Goal: Task Accomplishment & Management: Manage account settings

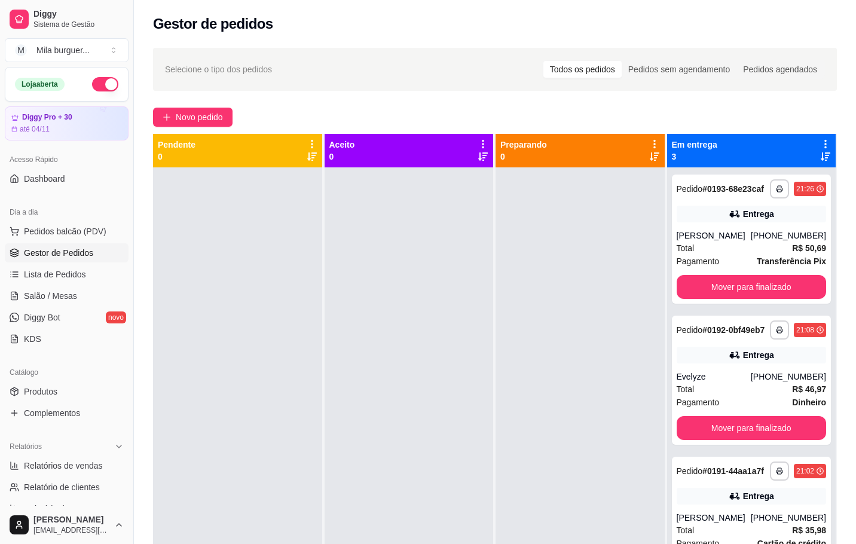
scroll to position [133, 0]
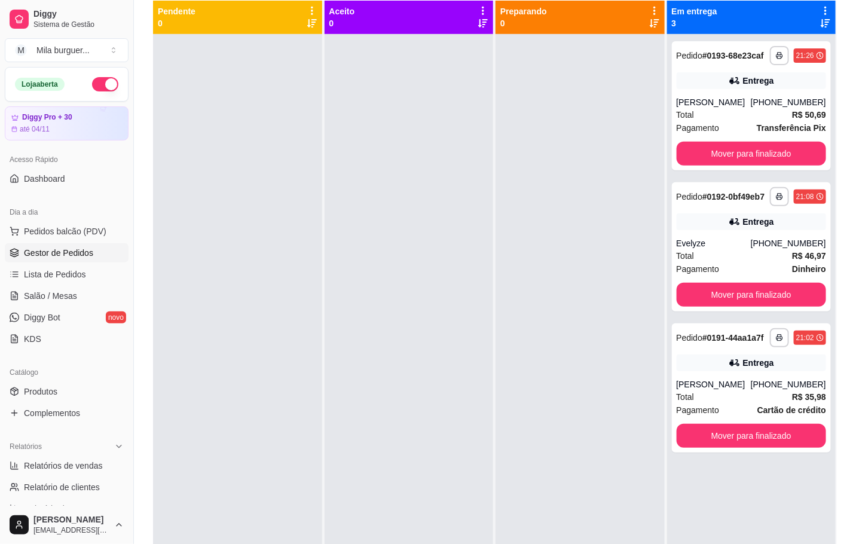
drag, startPoint x: 868, startPoint y: 214, endPoint x: 326, endPoint y: 237, distance: 542.6
click at [326, 237] on div at bounding box center [409, 306] width 169 height 544
click at [50, 291] on span "Salão / Mesas" at bounding box center [50, 296] width 53 height 12
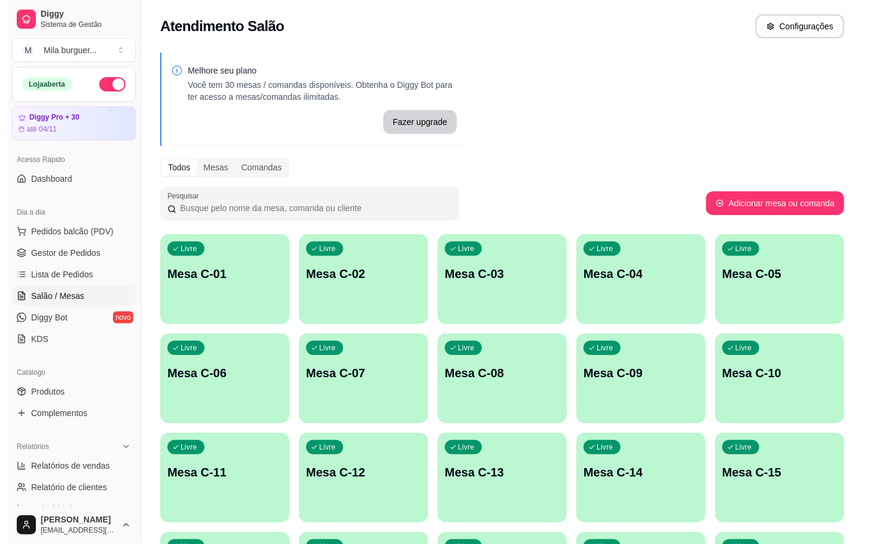
scroll to position [90, 0]
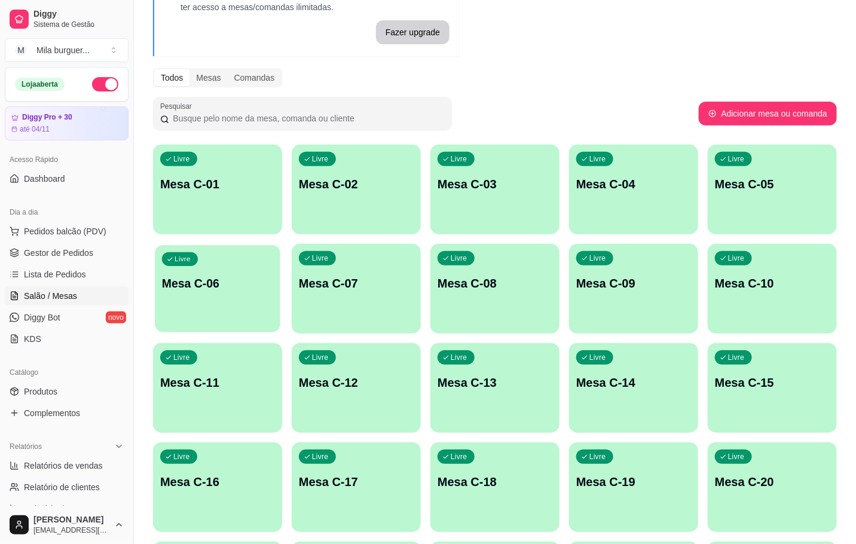
click at [219, 287] on p "Mesa C-06" at bounding box center [217, 284] width 111 height 16
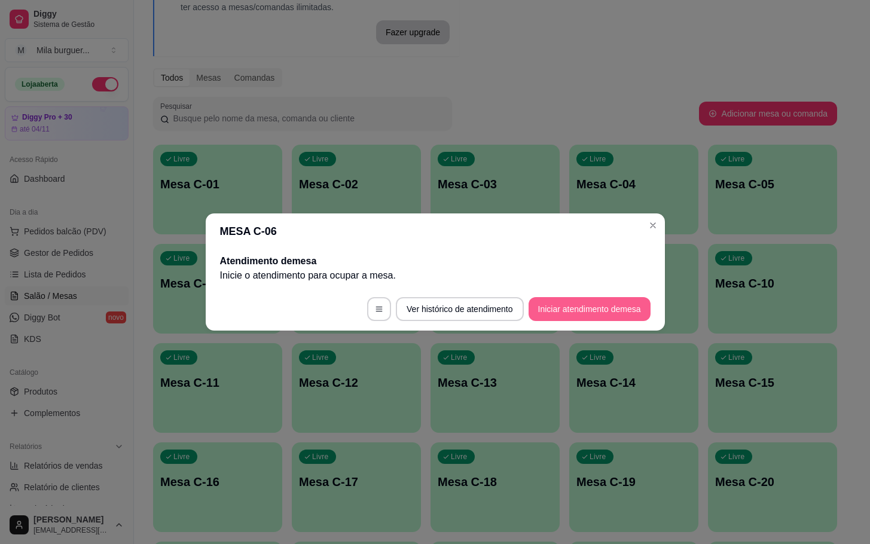
click at [552, 314] on button "Iniciar atendimento de mesa" at bounding box center [589, 309] width 122 height 24
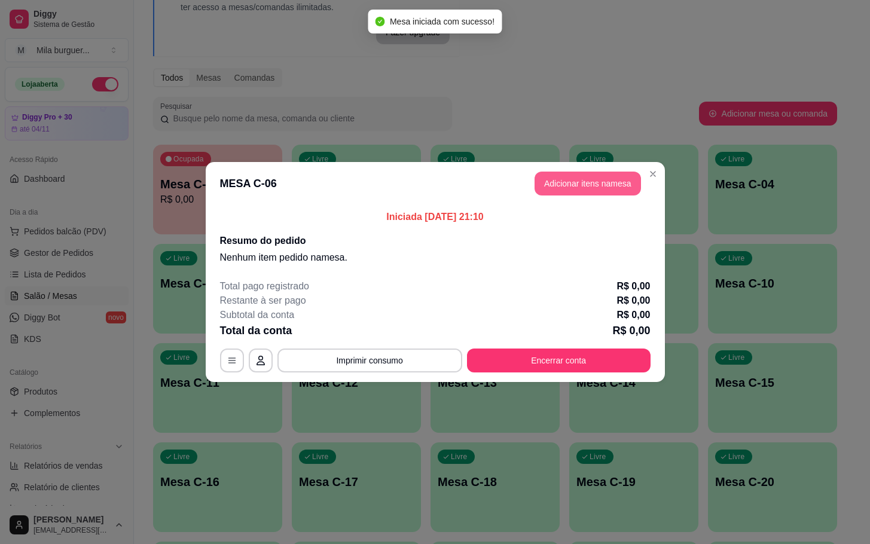
click at [570, 175] on button "Adicionar itens na mesa" at bounding box center [587, 184] width 106 height 24
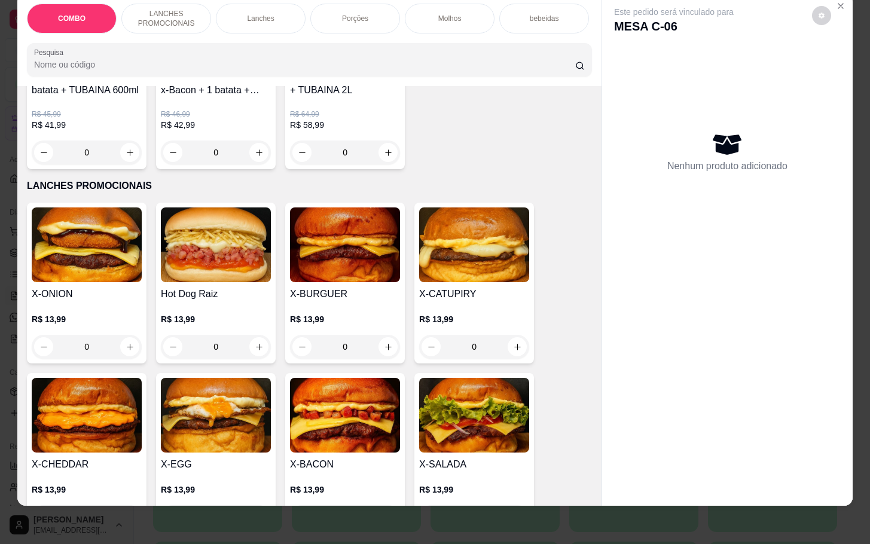
scroll to position [359, 0]
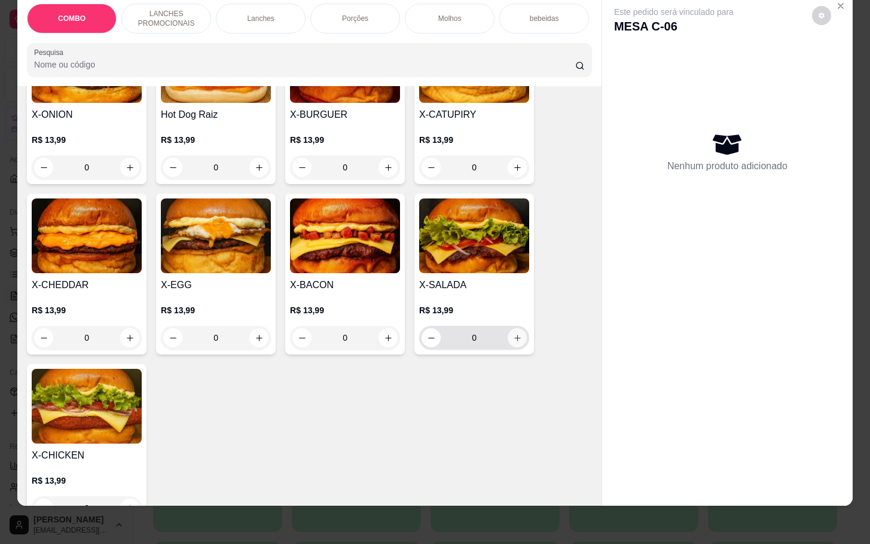
click at [511, 334] on button "increase-product-quantity" at bounding box center [516, 337] width 19 height 19
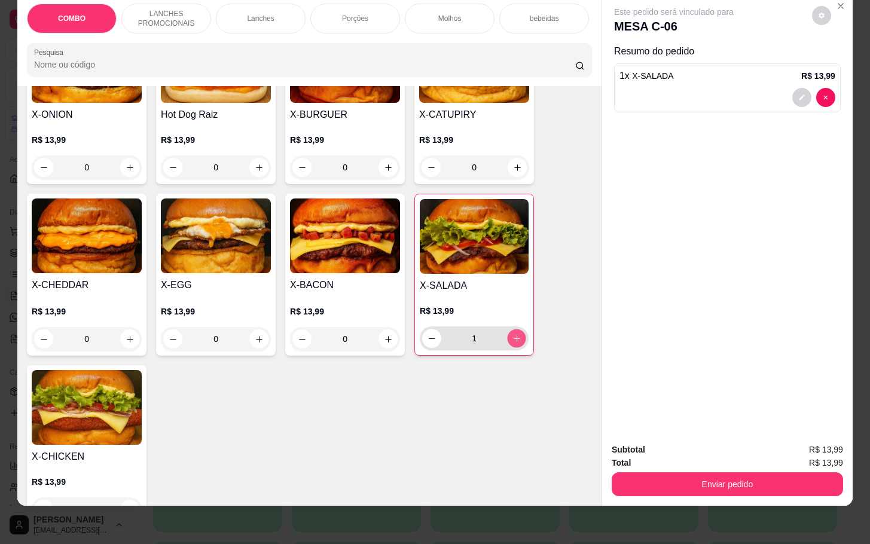
click at [511, 334] on button "increase-product-quantity" at bounding box center [516, 338] width 19 height 19
type input "2"
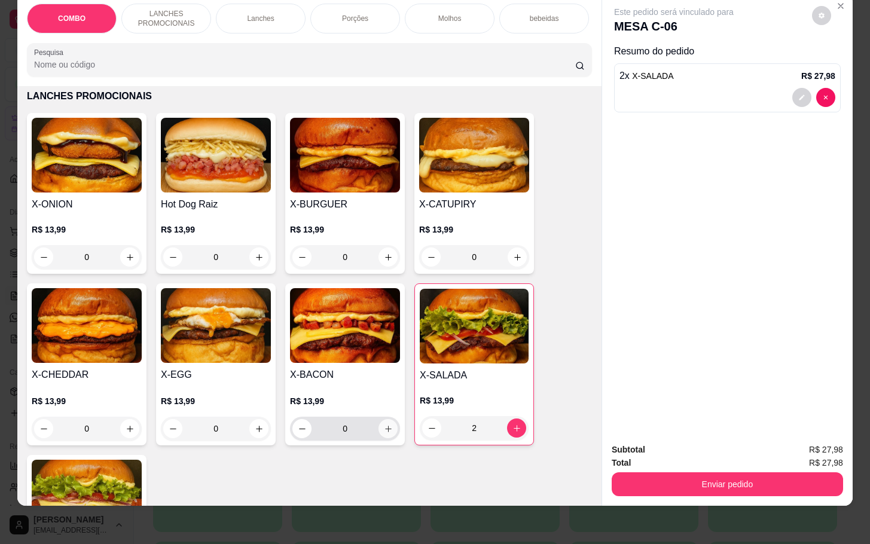
click at [384, 435] on button "increase-product-quantity" at bounding box center [387, 428] width 19 height 19
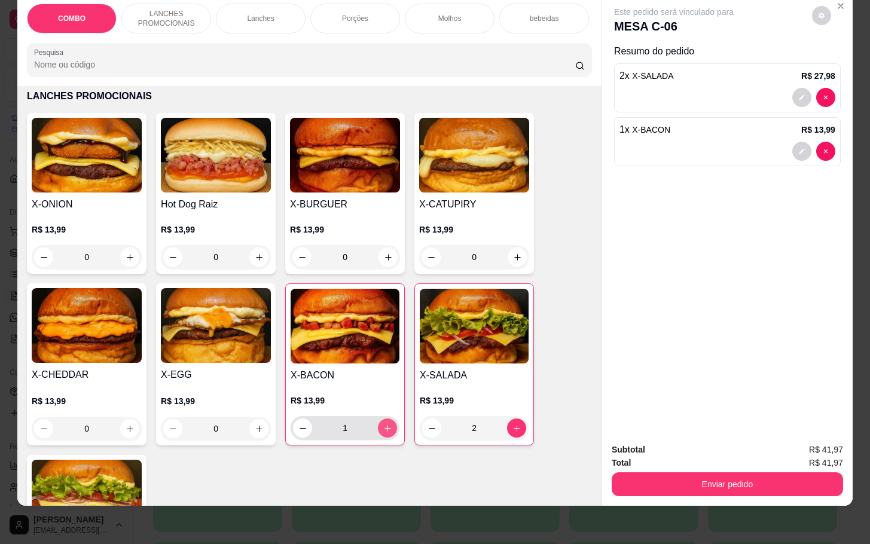
click at [389, 435] on div "1" at bounding box center [345, 428] width 104 height 24
click at [378, 435] on button "increase-product-quantity" at bounding box center [387, 428] width 19 height 19
type input "3"
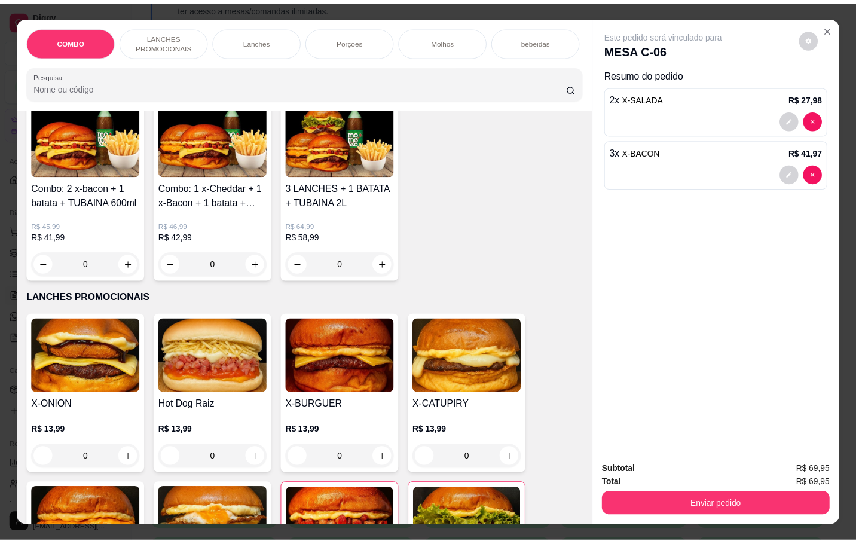
scroll to position [0, 0]
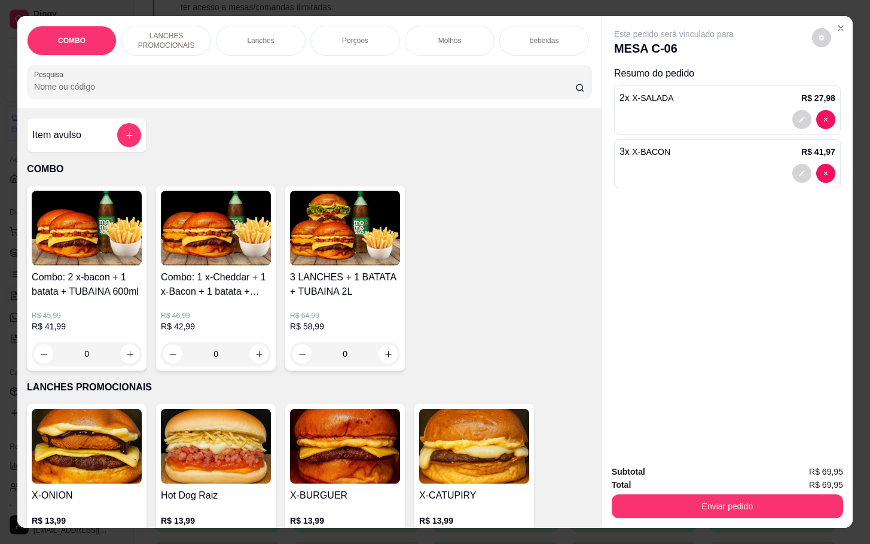
click at [104, 145] on div "Item avulso" at bounding box center [86, 135] width 109 height 24
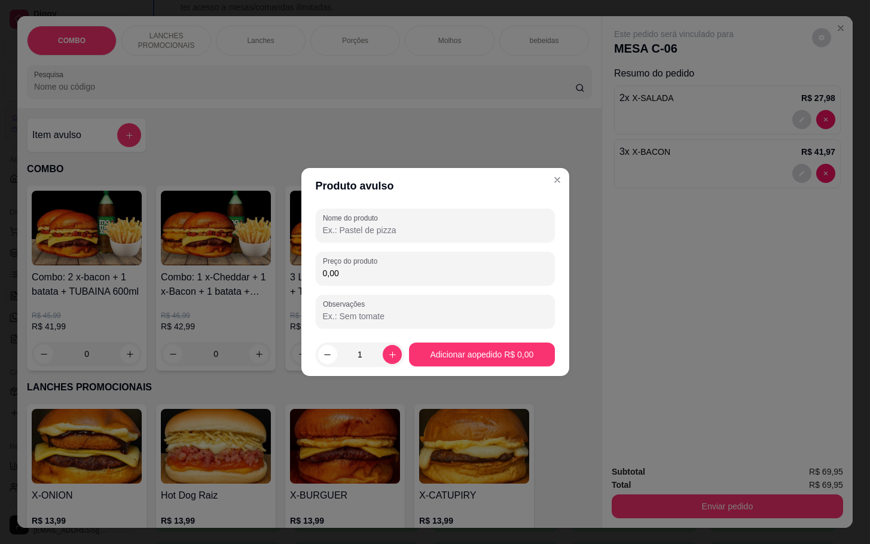
click at [368, 228] on input "Nome do produto" at bounding box center [435, 230] width 225 height 12
type input "suco"
click at [454, 259] on div "0,00" at bounding box center [435, 268] width 225 height 24
type input "8,00"
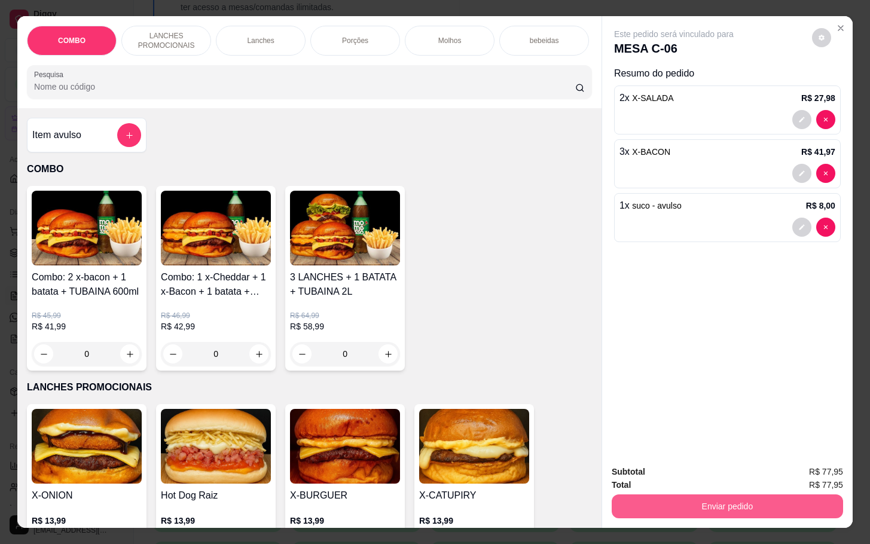
click at [721, 506] on button "Enviar pedido" at bounding box center [726, 506] width 231 height 24
click at [825, 472] on button "Enviar pedido" at bounding box center [810, 470] width 68 height 23
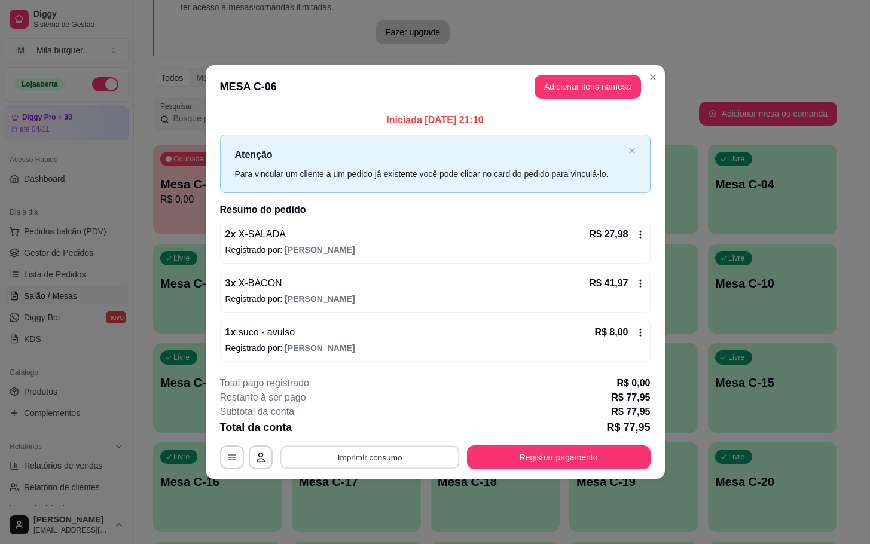
click at [371, 463] on button "Imprimir consumo" at bounding box center [369, 456] width 179 height 23
click at [380, 429] on button "IMPRESSORA" at bounding box center [373, 430] width 84 height 19
click at [409, 456] on button "Imprimir consumo" at bounding box center [369, 456] width 179 height 23
click at [390, 429] on button "IMPRESSORA" at bounding box center [373, 430] width 87 height 19
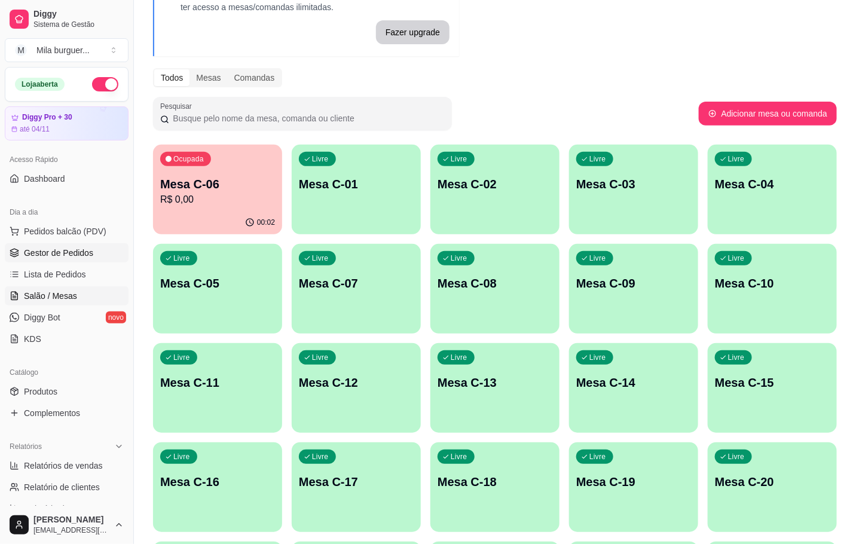
click at [42, 259] on span "Gestor de Pedidos" at bounding box center [58, 253] width 69 height 12
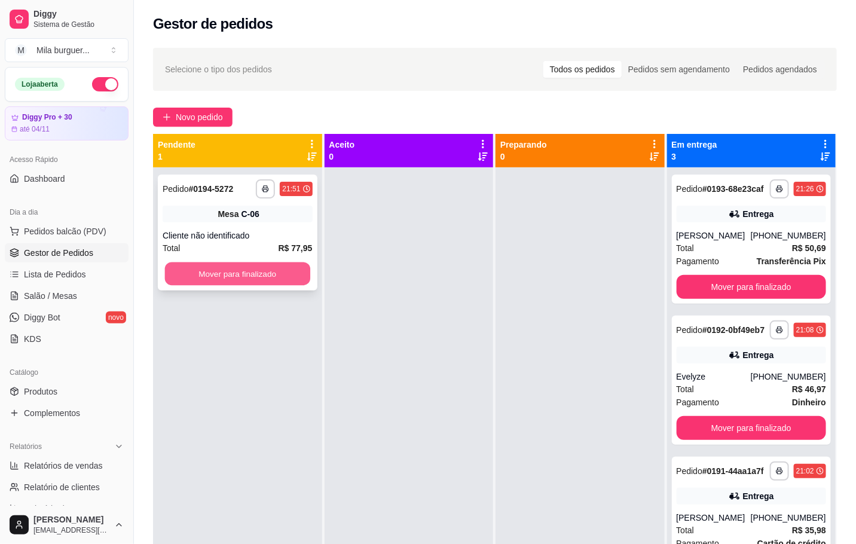
click at [252, 280] on button "Mover para finalizado" at bounding box center [237, 273] width 145 height 23
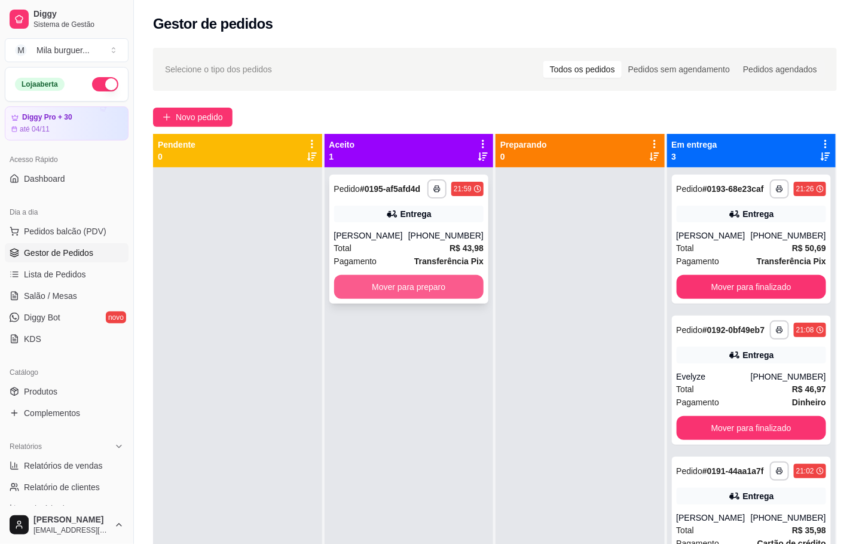
click at [436, 290] on button "Mover para preparo" at bounding box center [409, 287] width 150 height 24
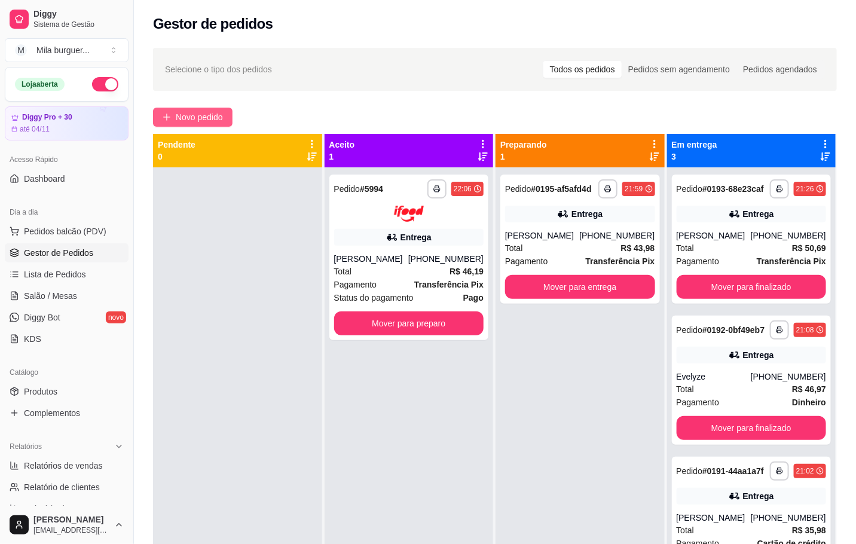
click at [192, 119] on span "Novo pedido" at bounding box center [199, 117] width 47 height 13
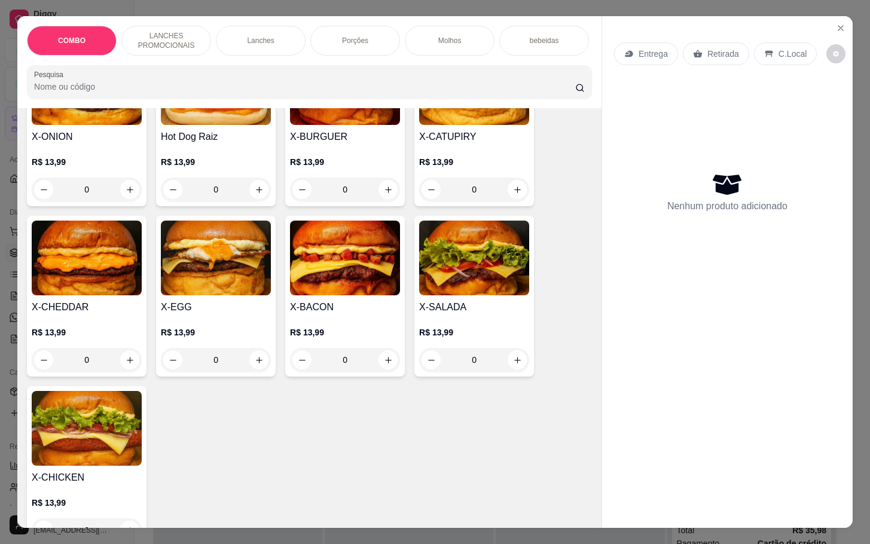
scroll to position [538, 0]
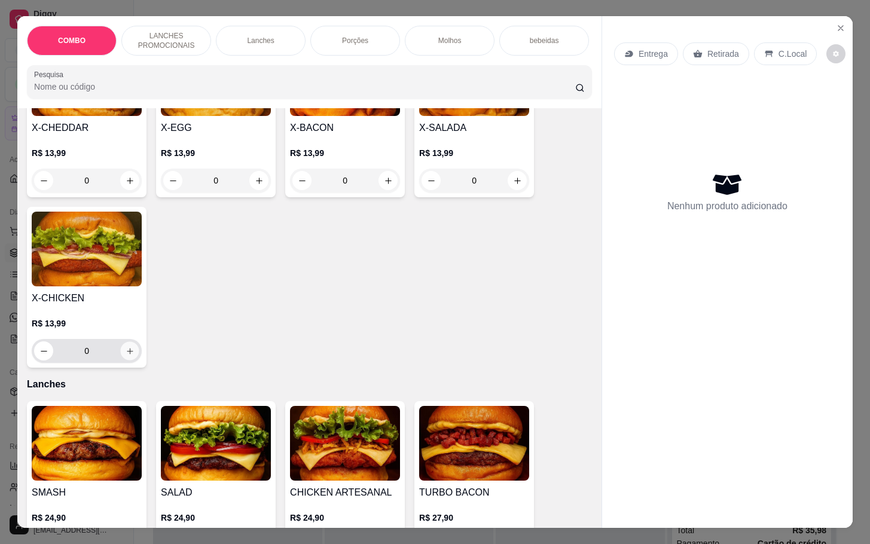
click at [130, 360] on button "increase-product-quantity" at bounding box center [130, 351] width 19 height 19
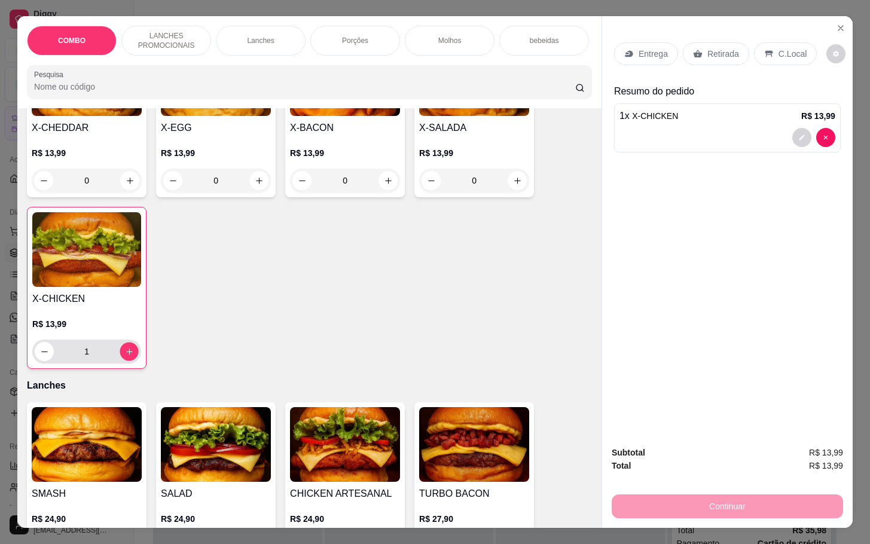
click at [130, 363] on div "1" at bounding box center [87, 351] width 104 height 24
type input "2"
click at [135, 369] on div "X-CHICKEN R$ 13,99 2" at bounding box center [87, 288] width 120 height 162
click at [798, 134] on icon "decrease-product-quantity" at bounding box center [801, 137] width 7 height 7
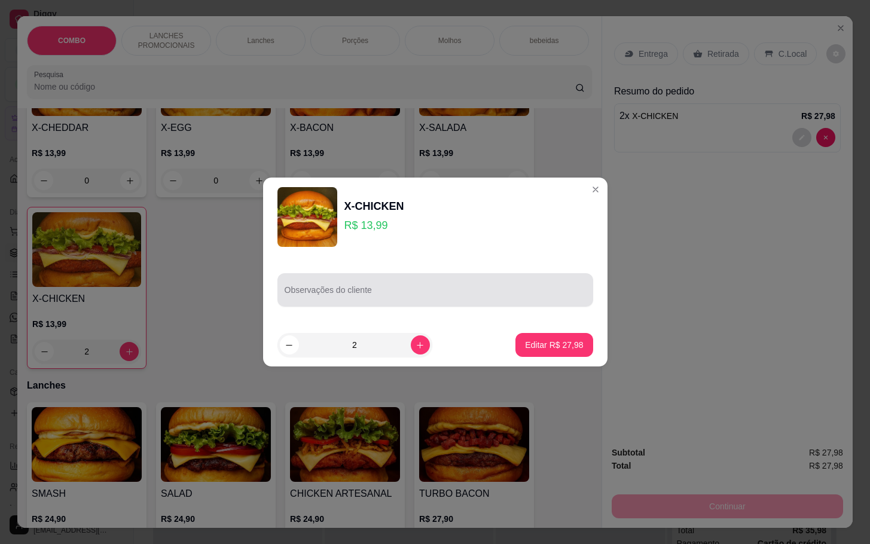
click at [402, 296] on input "Observações do cliente" at bounding box center [434, 295] width 301 height 12
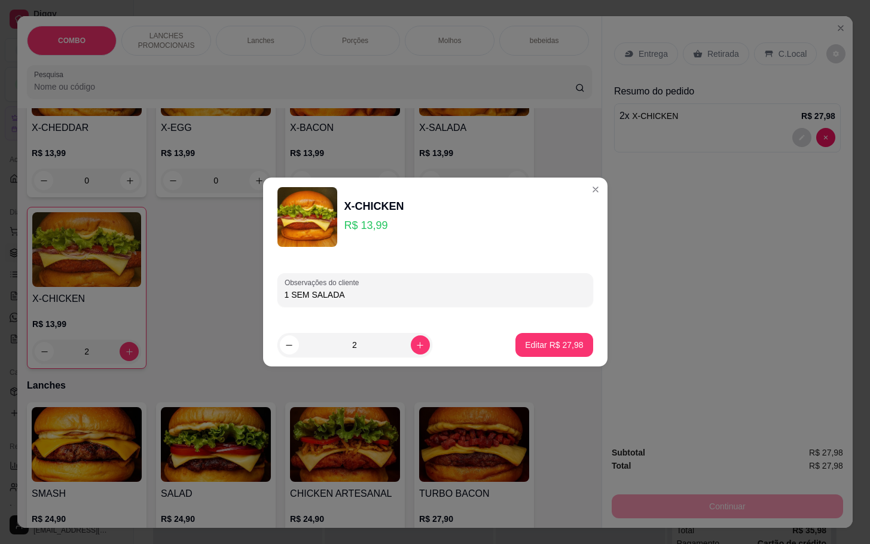
type input "1 SEM SALADA"
click at [553, 348] on p "Editar R$ 27,98" at bounding box center [554, 344] width 56 height 11
type input "0"
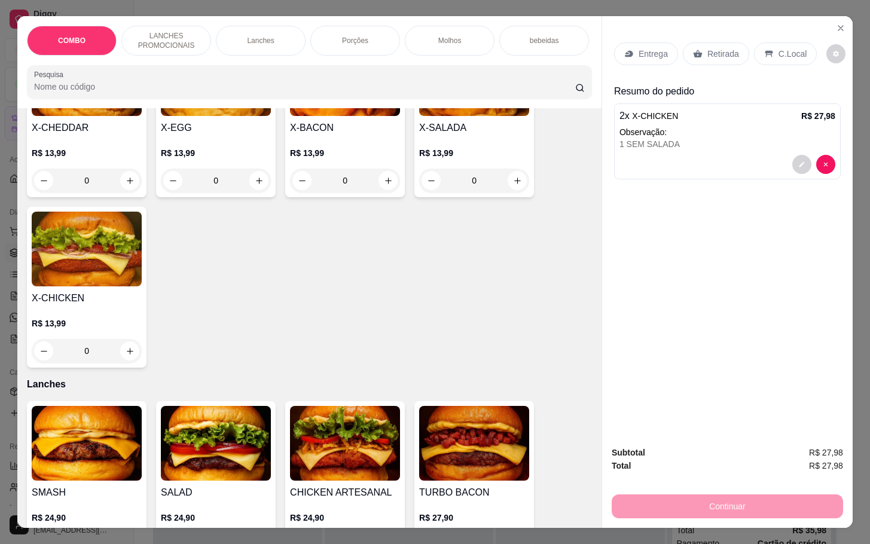
scroll to position [448, 0]
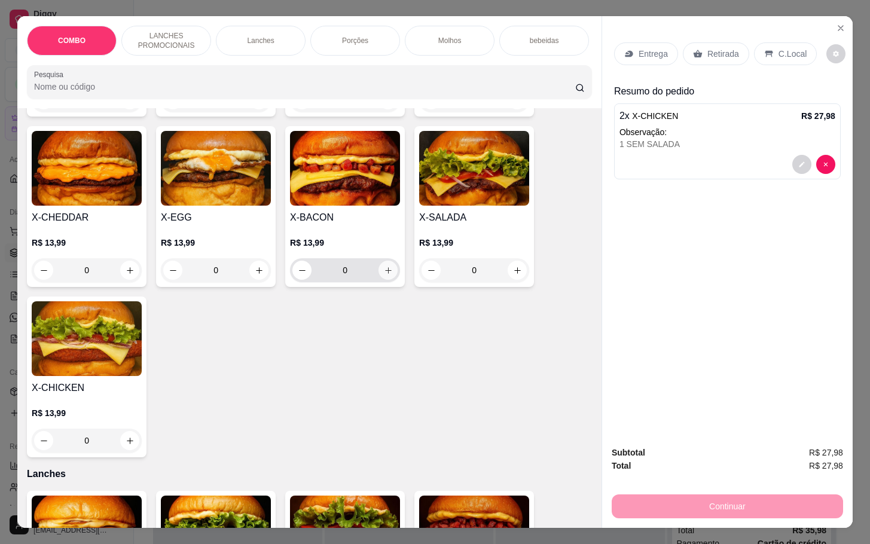
click at [388, 276] on button "increase-product-quantity" at bounding box center [387, 270] width 19 height 19
type input "1"
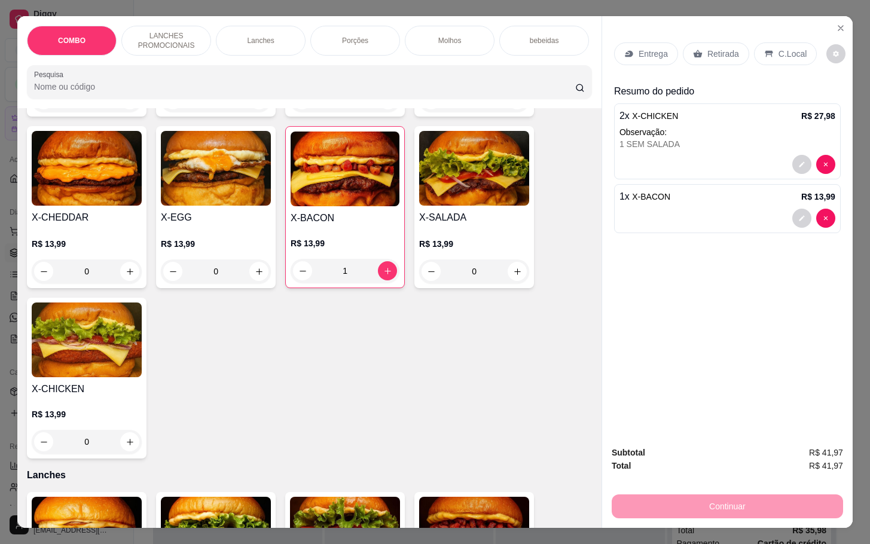
scroll to position [179, 0]
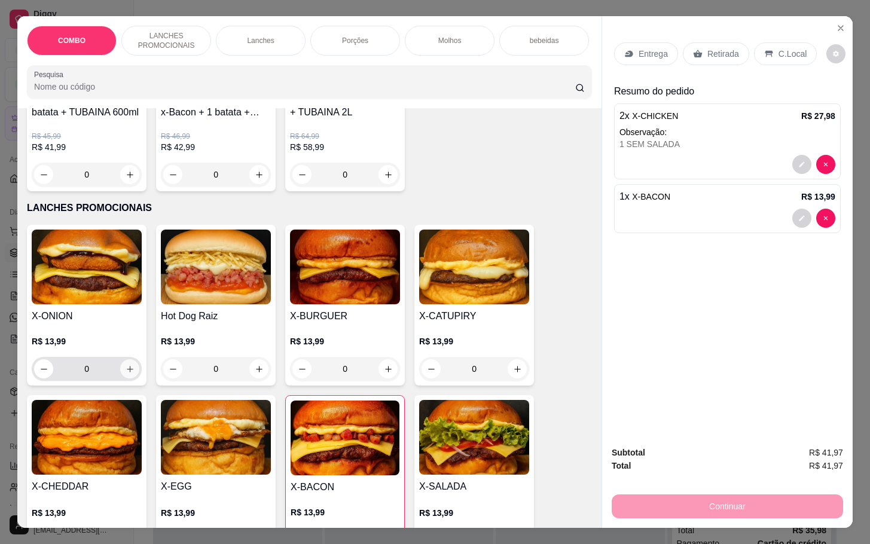
click at [126, 374] on icon "increase-product-quantity" at bounding box center [130, 369] width 9 height 9
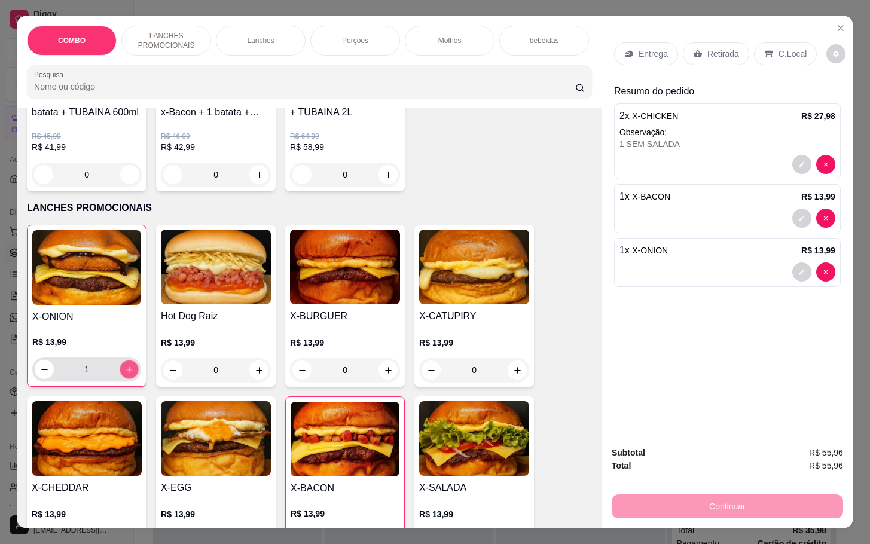
click at [125, 374] on icon "increase-product-quantity" at bounding box center [129, 369] width 9 height 9
click at [798, 269] on icon "decrease-product-quantity" at bounding box center [801, 271] width 7 height 7
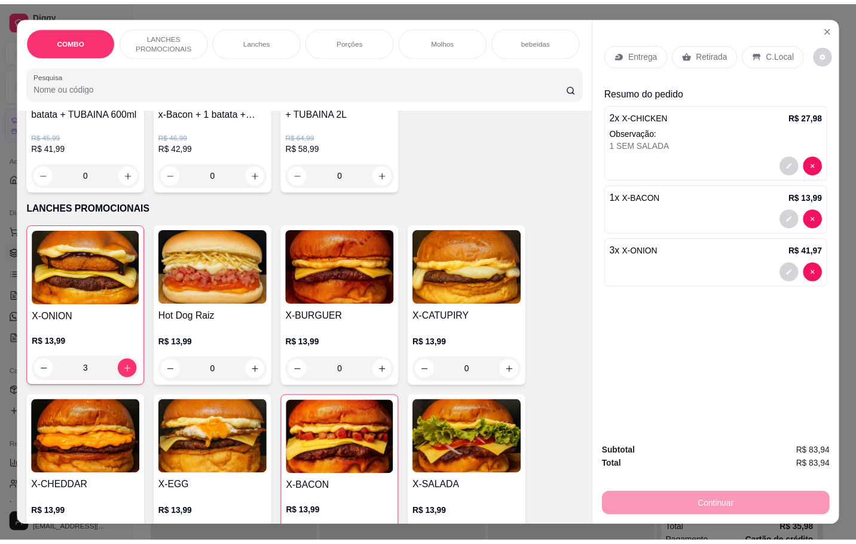
scroll to position [269, 0]
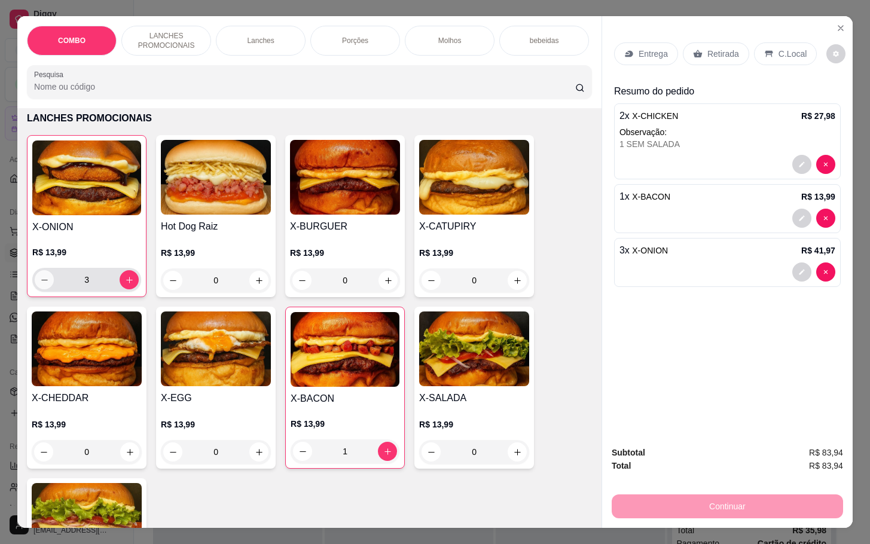
click at [35, 289] on button "decrease-product-quantity" at bounding box center [44, 279] width 19 height 19
type input "2"
click at [708, 51] on p "Retirada" at bounding box center [723, 54] width 32 height 12
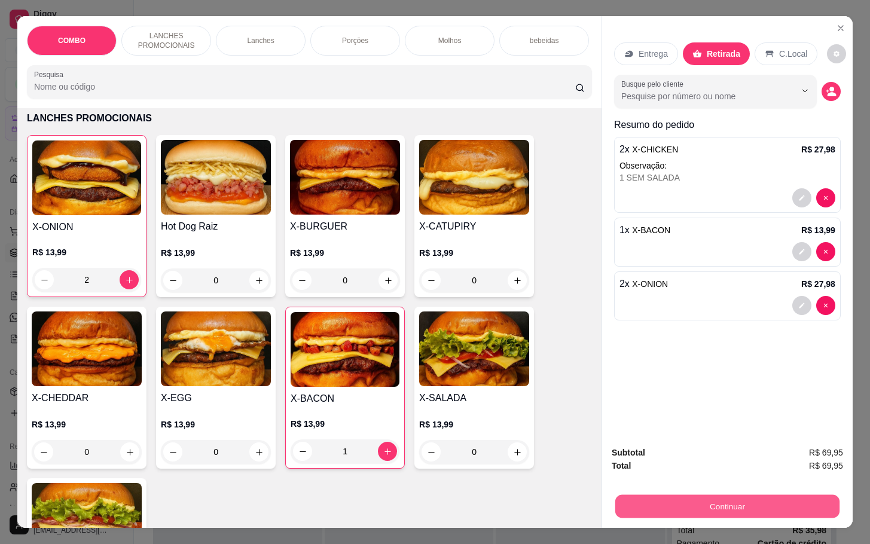
click at [712, 495] on button "Continuar" at bounding box center [727, 505] width 224 height 23
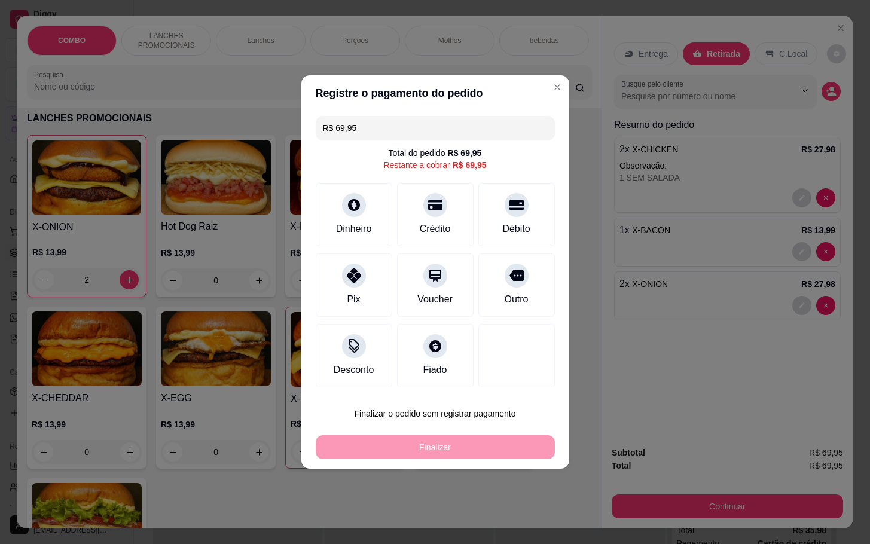
drag, startPoint x: 493, startPoint y: 290, endPoint x: 486, endPoint y: 299, distance: 11.5
click at [491, 289] on div "Outro" at bounding box center [516, 284] width 77 height 63
type input "R$ 0,00"
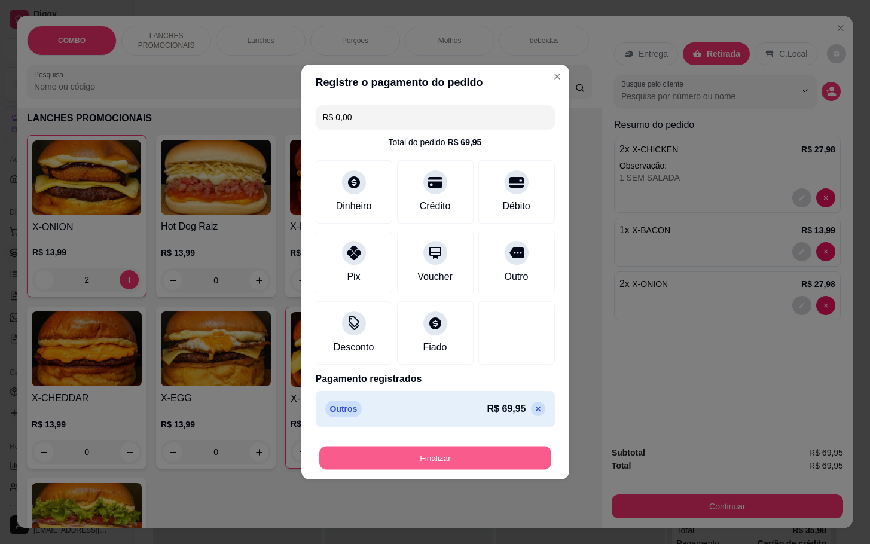
click at [468, 461] on button "Finalizar" at bounding box center [435, 457] width 232 height 23
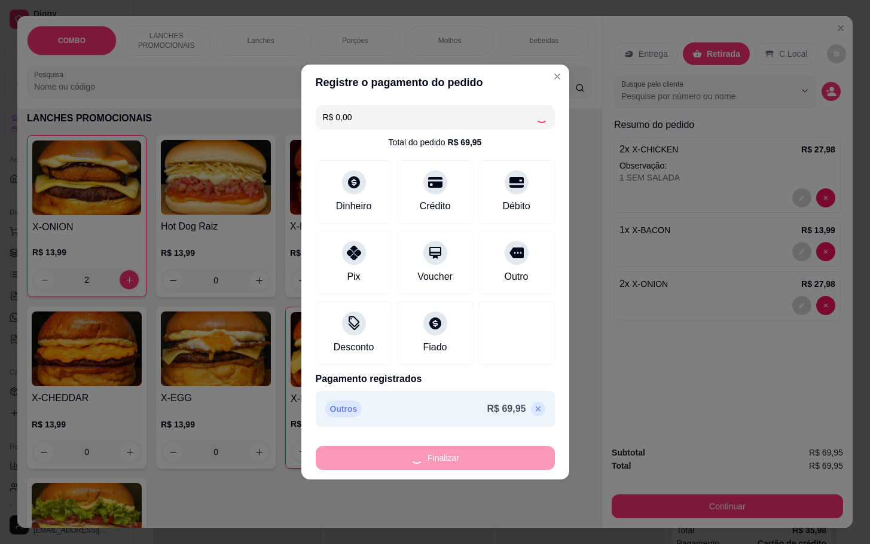
type input "0"
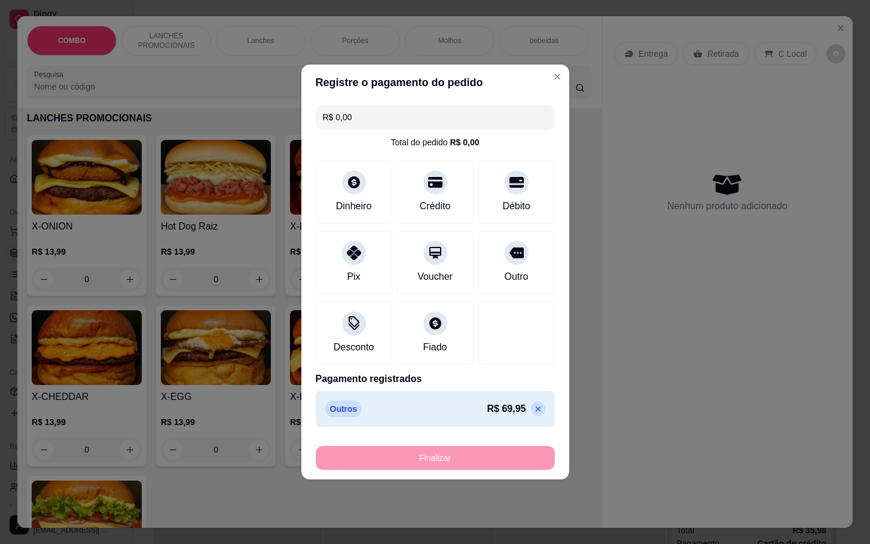
type input "-R$ 69,95"
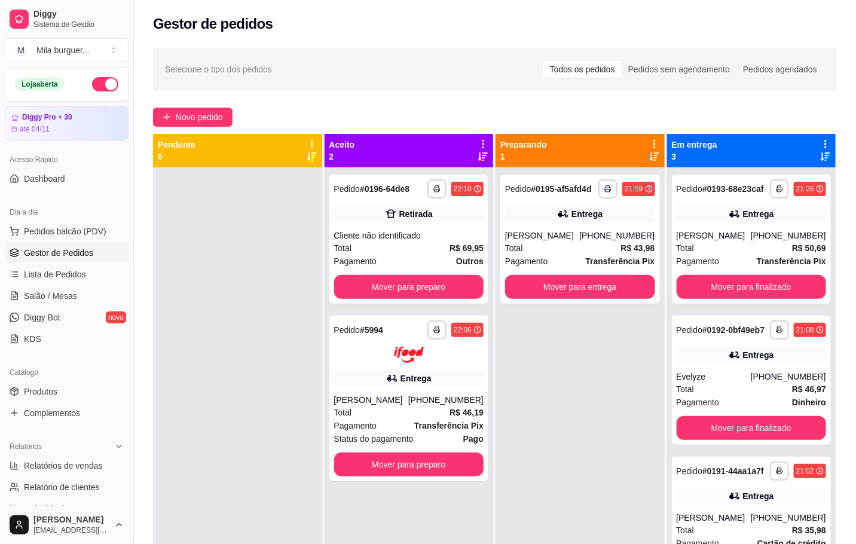
click at [233, 230] on div at bounding box center [237, 439] width 169 height 544
click at [341, 294] on button "Mover para preparo" at bounding box center [408, 287] width 145 height 23
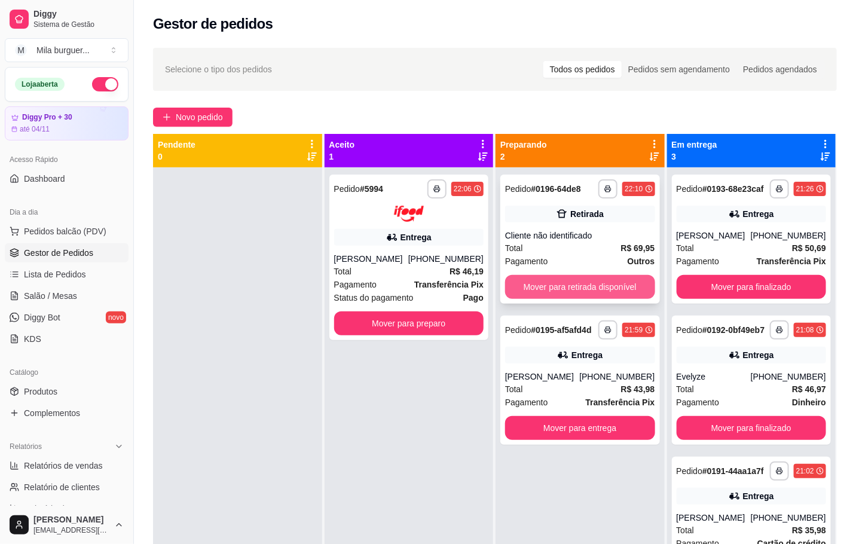
click at [610, 292] on button "Mover para retirada disponível" at bounding box center [580, 287] width 150 height 24
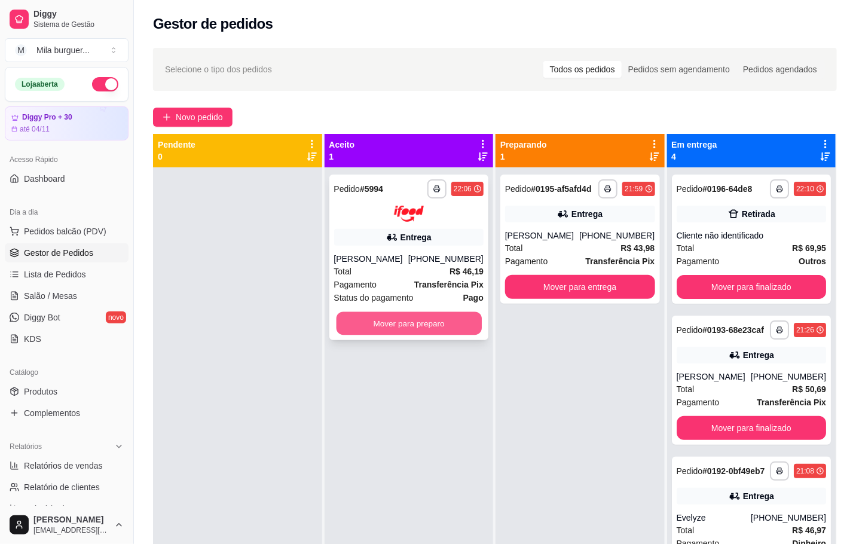
click at [384, 311] on button "Mover para preparo" at bounding box center [408, 322] width 145 height 23
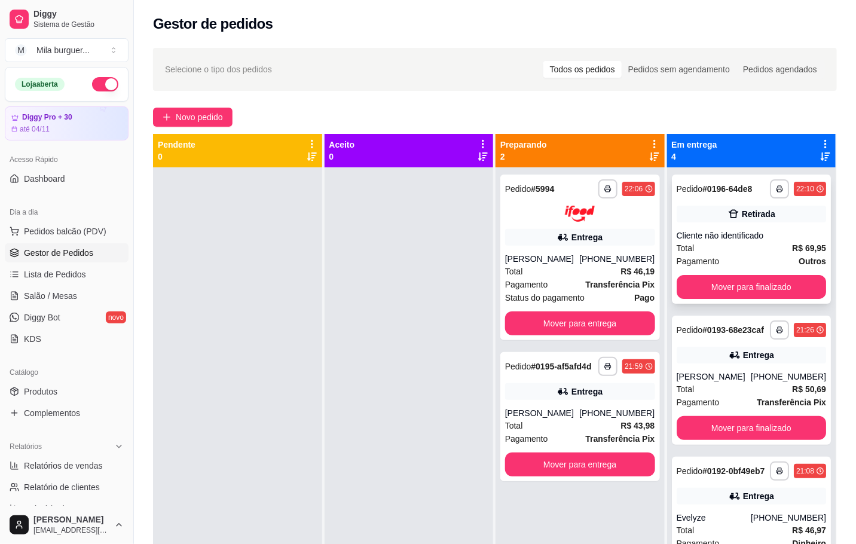
click at [729, 289] on button "Mover para finalizado" at bounding box center [752, 287] width 150 height 24
click at [48, 300] on span "Salão / Mesas" at bounding box center [50, 296] width 53 height 12
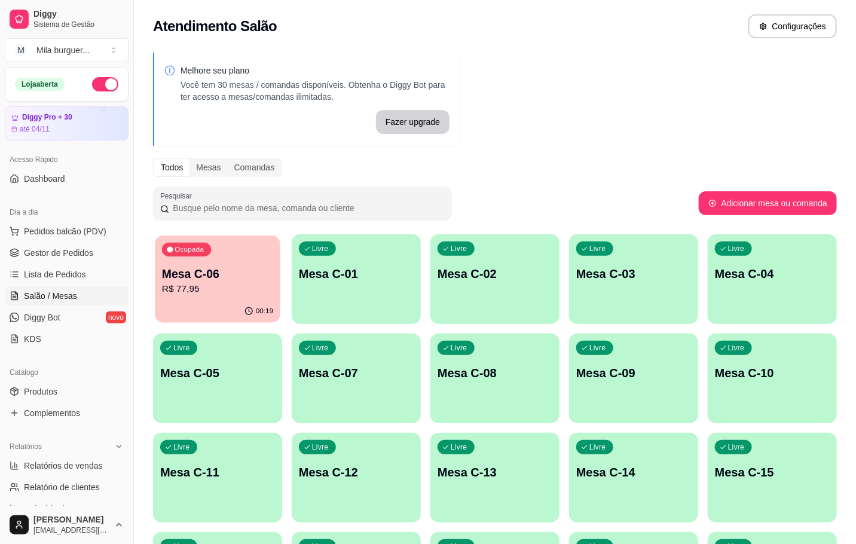
click at [173, 246] on span "Ocupada" at bounding box center [189, 250] width 33 height 10
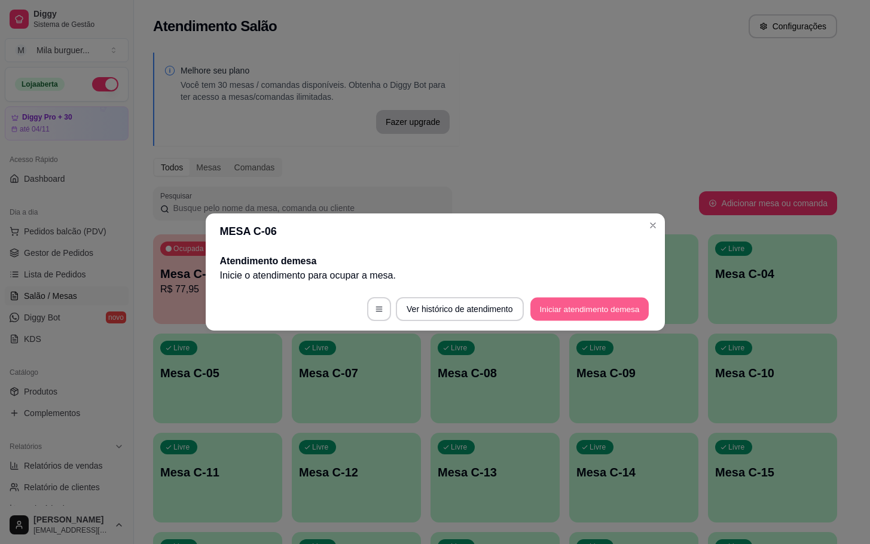
click at [573, 317] on button "Iniciar atendimento de mesa" at bounding box center [589, 309] width 118 height 23
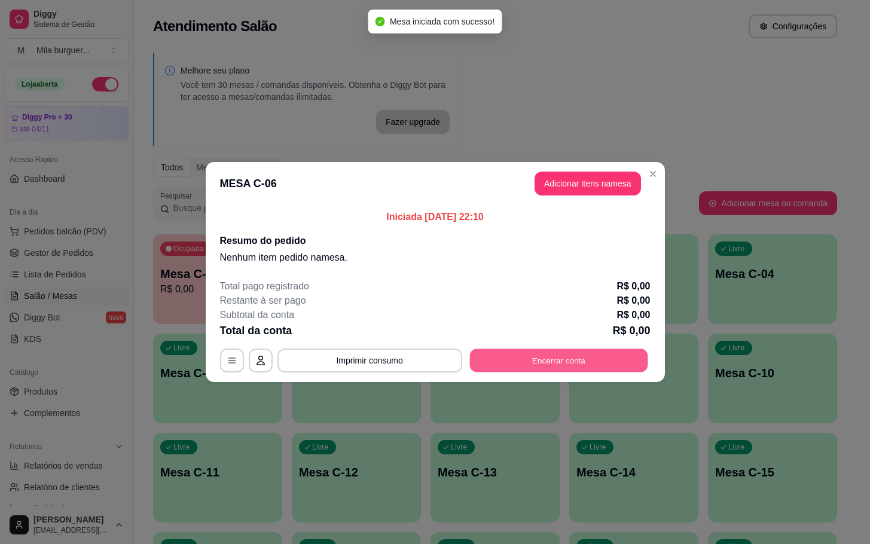
click at [540, 364] on button "Encerrar conta" at bounding box center [558, 360] width 178 height 23
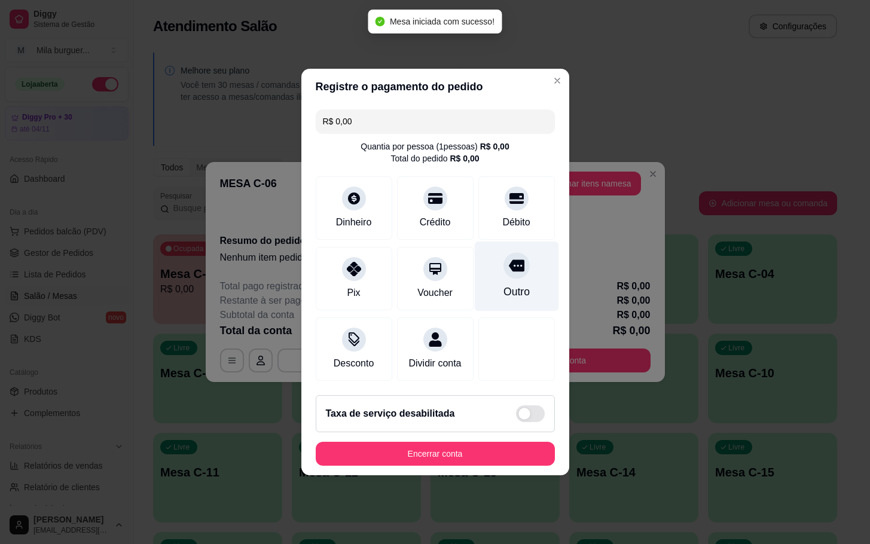
click at [500, 276] on div "Outro" at bounding box center [516, 276] width 84 height 70
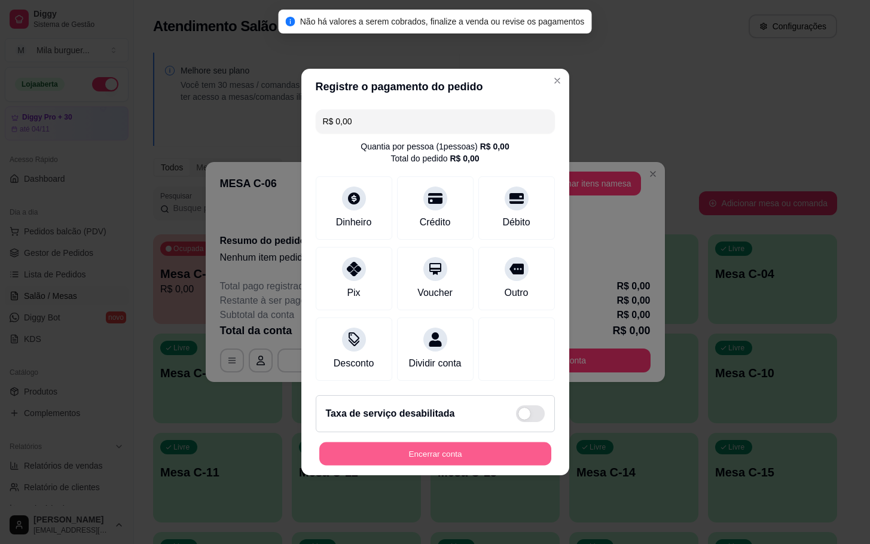
click at [445, 459] on button "Encerrar conta" at bounding box center [435, 453] width 232 height 23
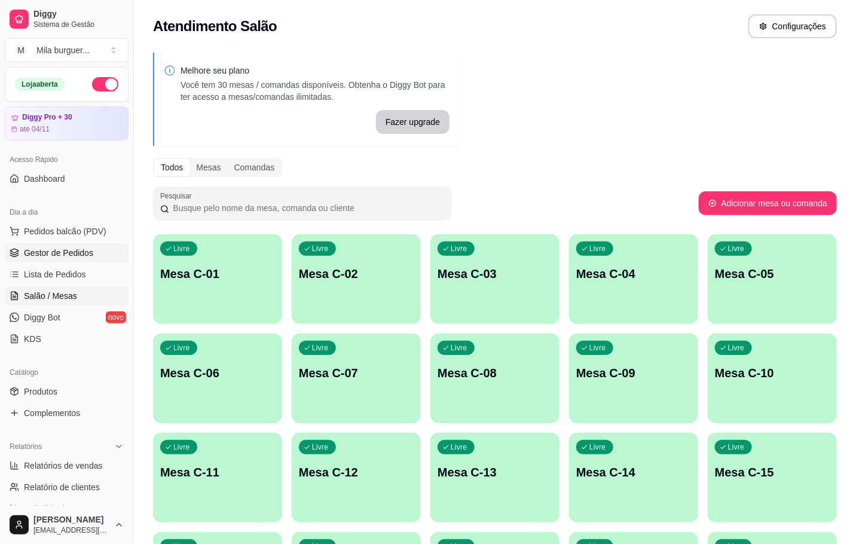
drag, startPoint x: 45, startPoint y: 253, endPoint x: 57, endPoint y: 253, distance: 12.0
click at [47, 253] on span "Gestor de Pedidos" at bounding box center [58, 253] width 69 height 12
